Goal: Find specific page/section: Find specific page/section

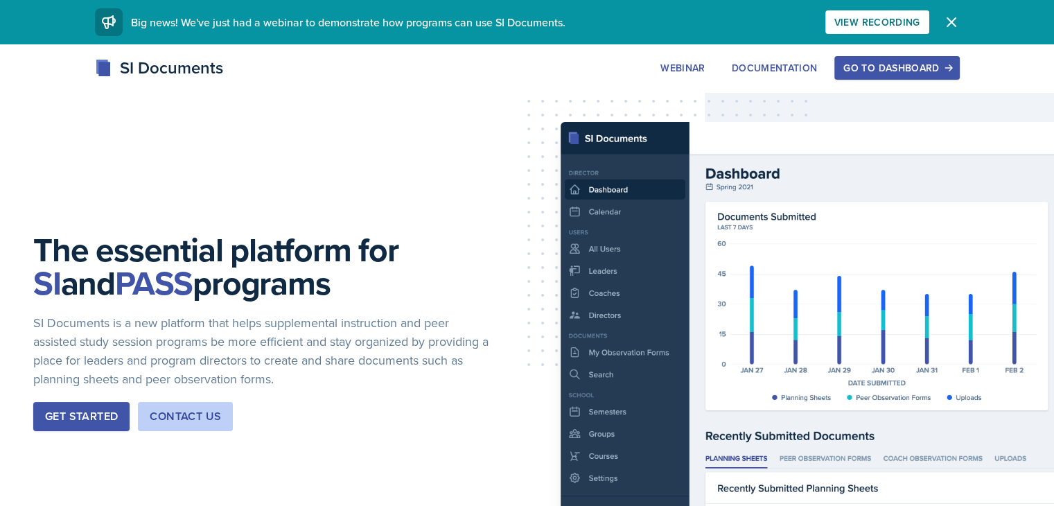
click at [950, 67] on div "Go to Dashboard" at bounding box center [897, 67] width 107 height 11
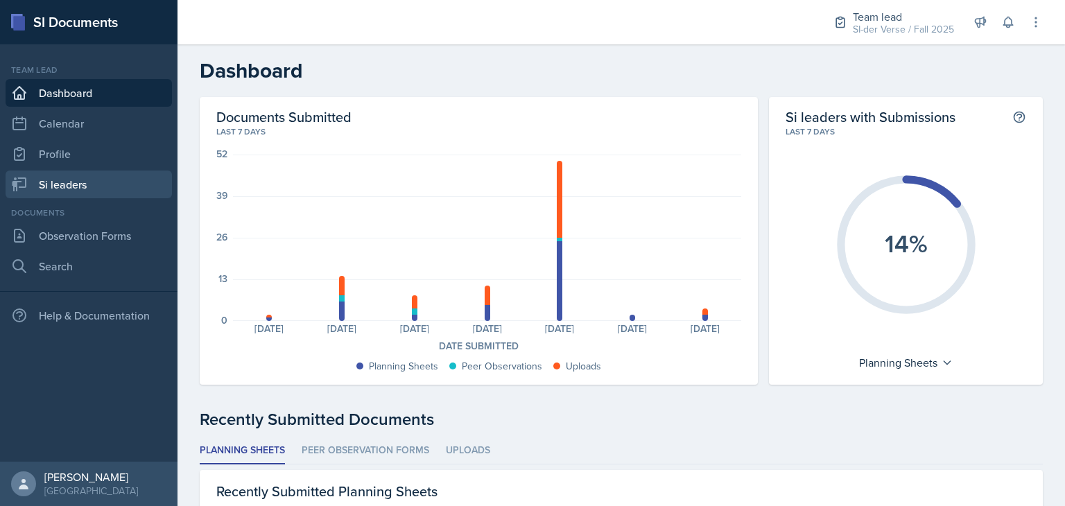
click at [75, 192] on link "Si leaders" at bounding box center [89, 185] width 166 height 28
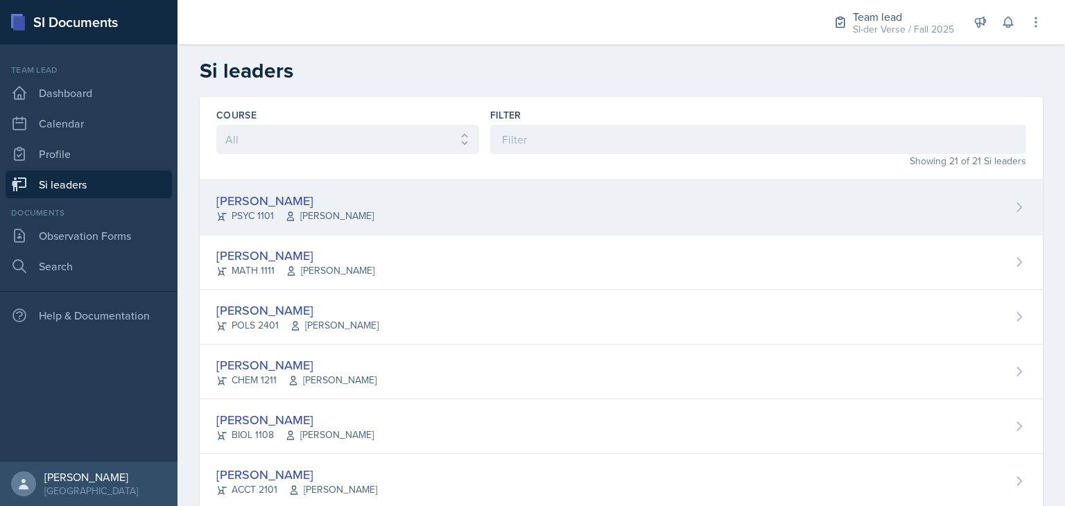
click at [269, 197] on div "[PERSON_NAME]" at bounding box center [294, 200] width 157 height 19
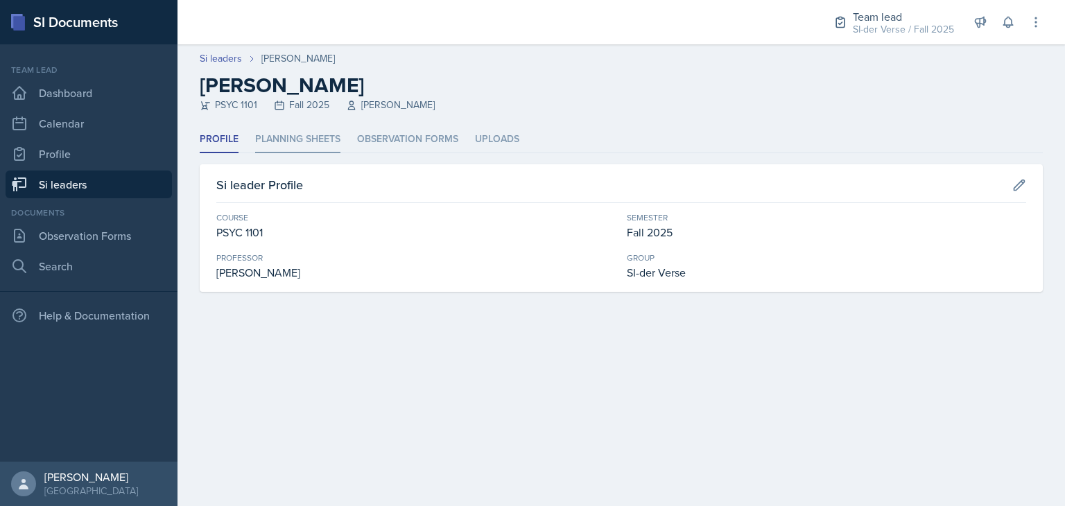
click at [271, 134] on li "Planning Sheets" at bounding box center [297, 139] width 85 height 27
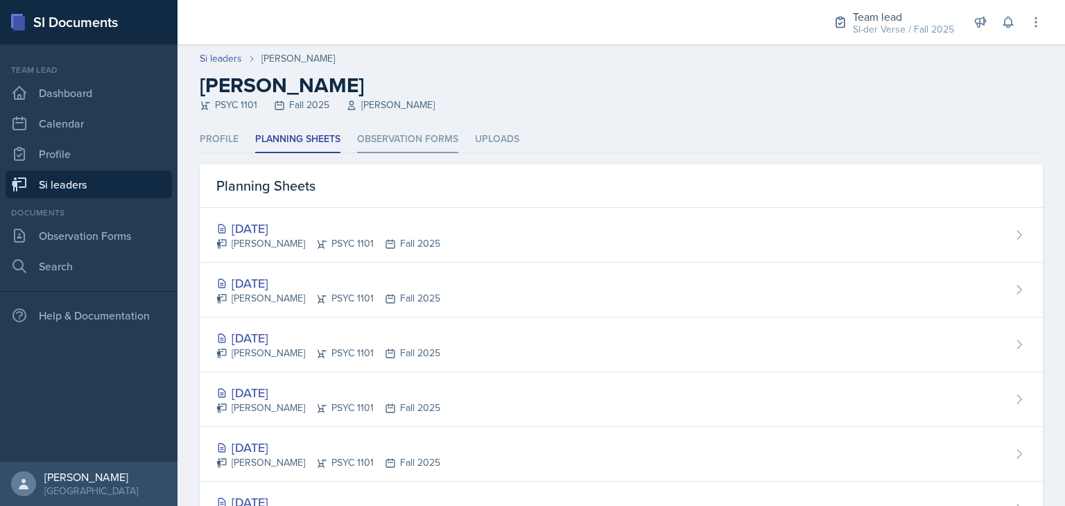
click at [391, 141] on li "Observation Forms" at bounding box center [407, 139] width 101 height 27
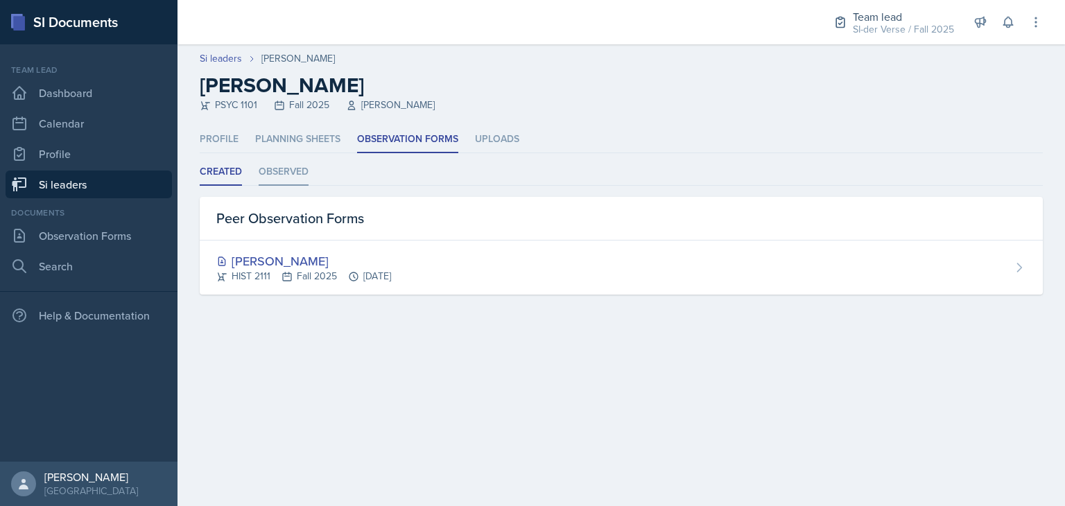
click at [287, 175] on li "Observed" at bounding box center [284, 172] width 50 height 27
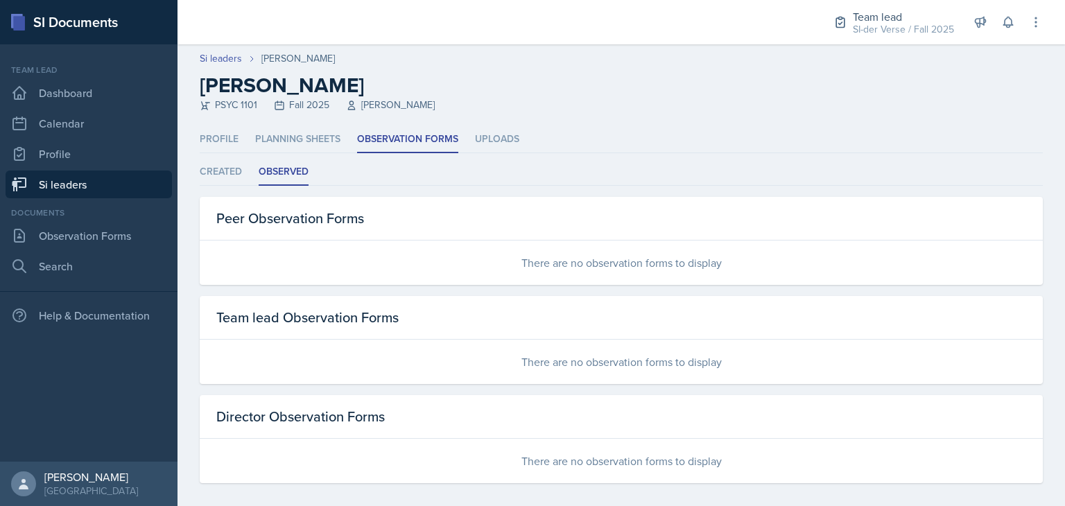
click at [100, 189] on link "Si leaders" at bounding box center [89, 185] width 166 height 28
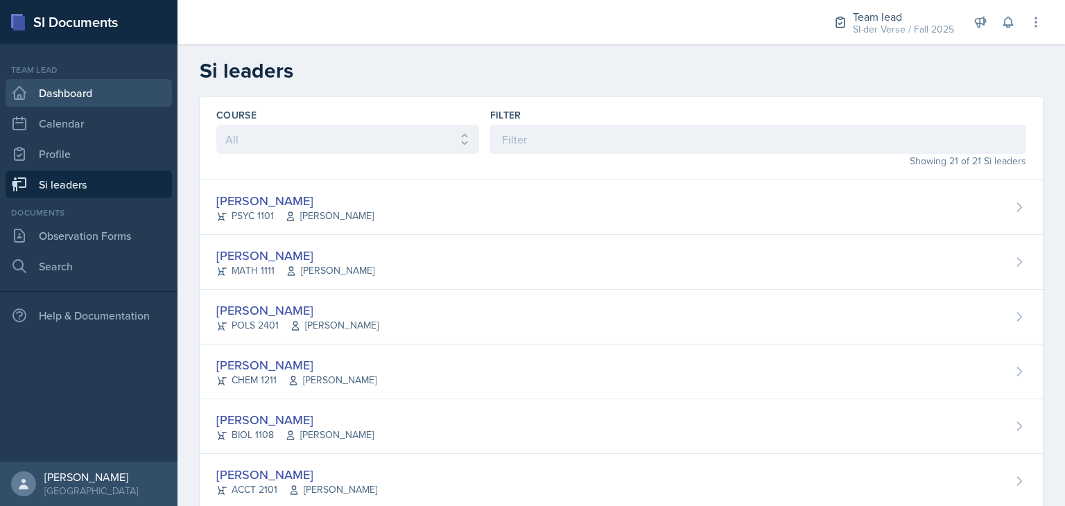
click at [96, 98] on link "Dashboard" at bounding box center [89, 93] width 166 height 28
